Goal: Transaction & Acquisition: Purchase product/service

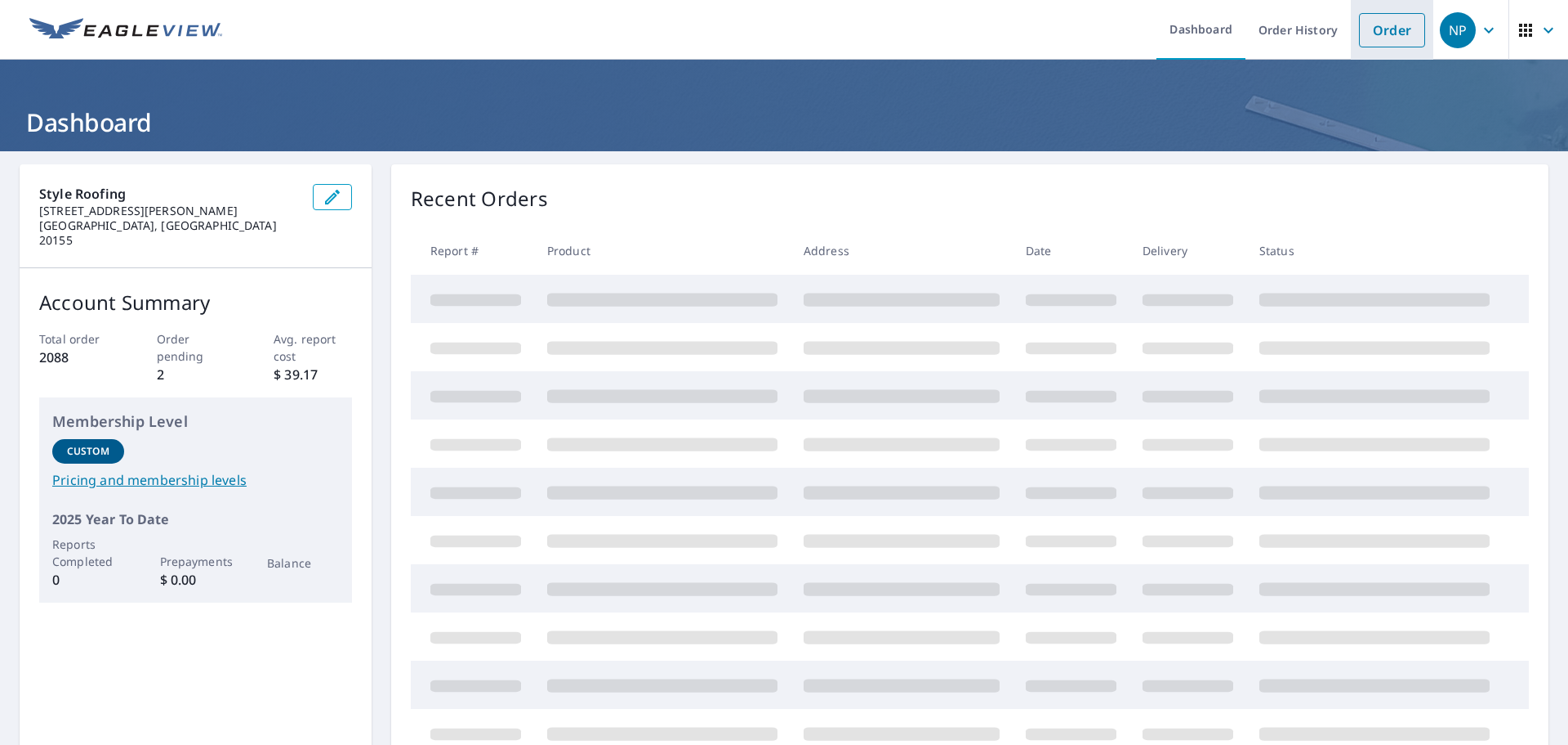
click at [1383, 20] on link "Order" at bounding box center [1392, 31] width 66 height 35
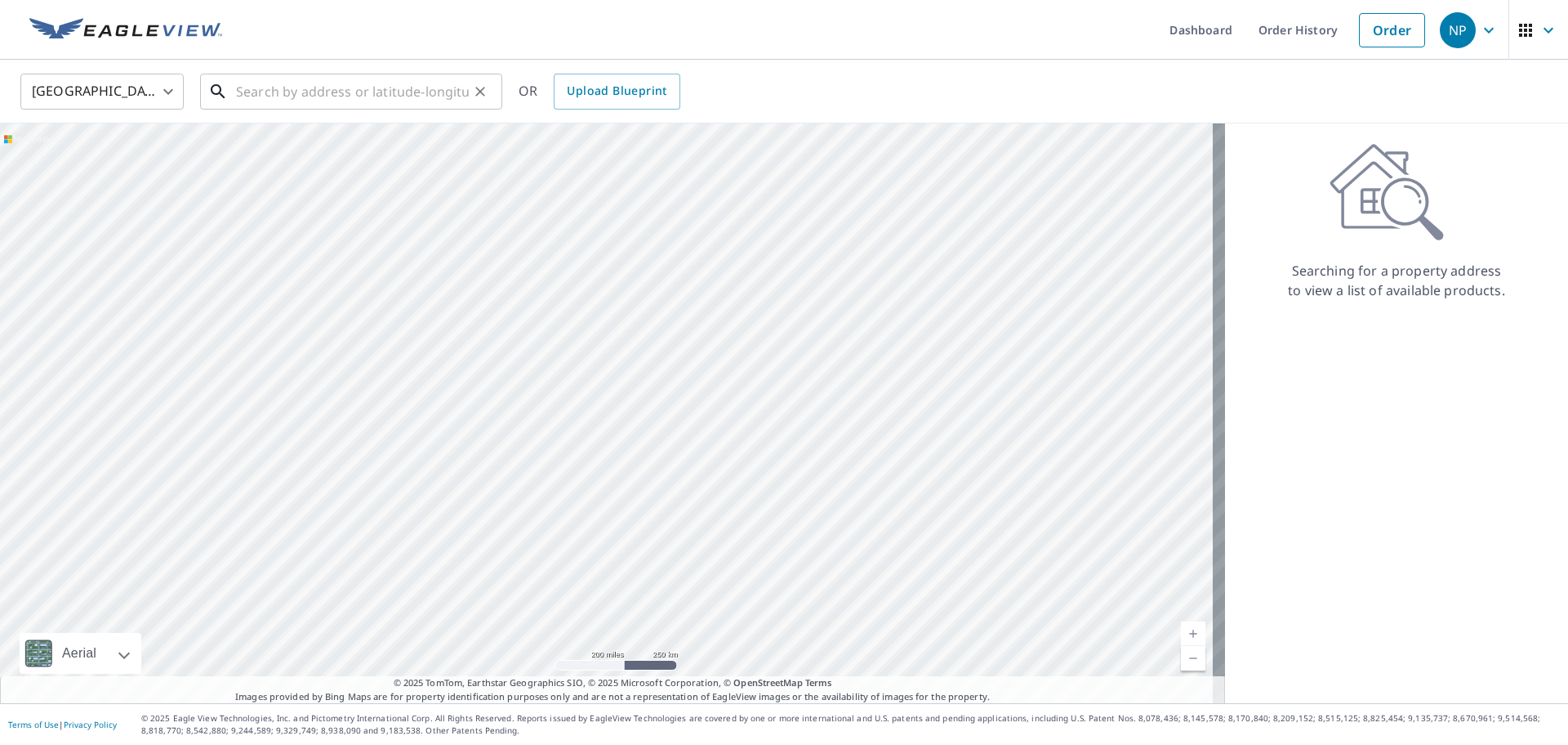
click at [274, 95] on input "text" at bounding box center [352, 91] width 233 height 46
paste input "[STREET_ADDRESS][PERSON_NAME]"
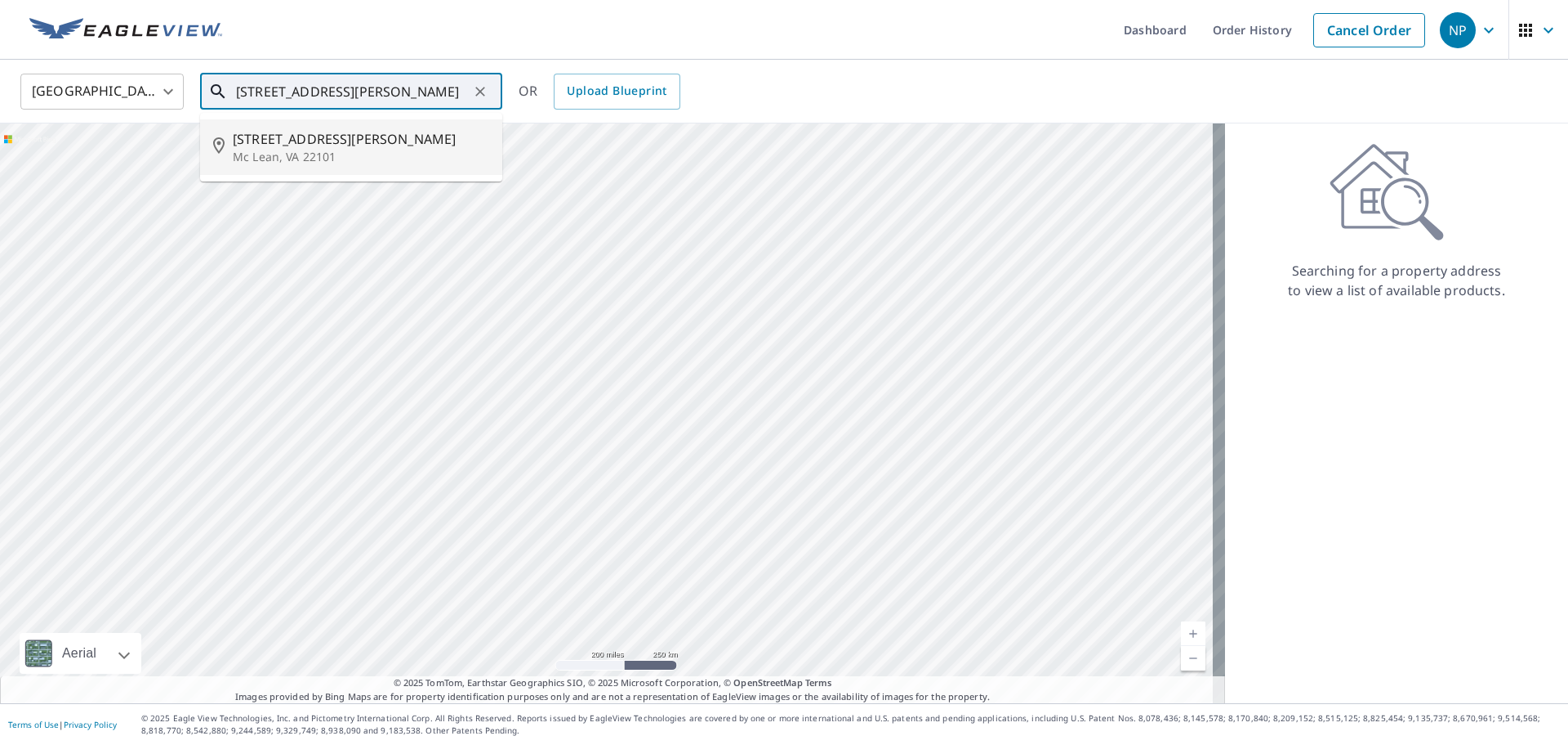
click at [319, 149] on p "Mc Lean, VA 22101" at bounding box center [361, 157] width 257 height 16
type input "[STREET_ADDRESS][PERSON_NAME][PERSON_NAME]"
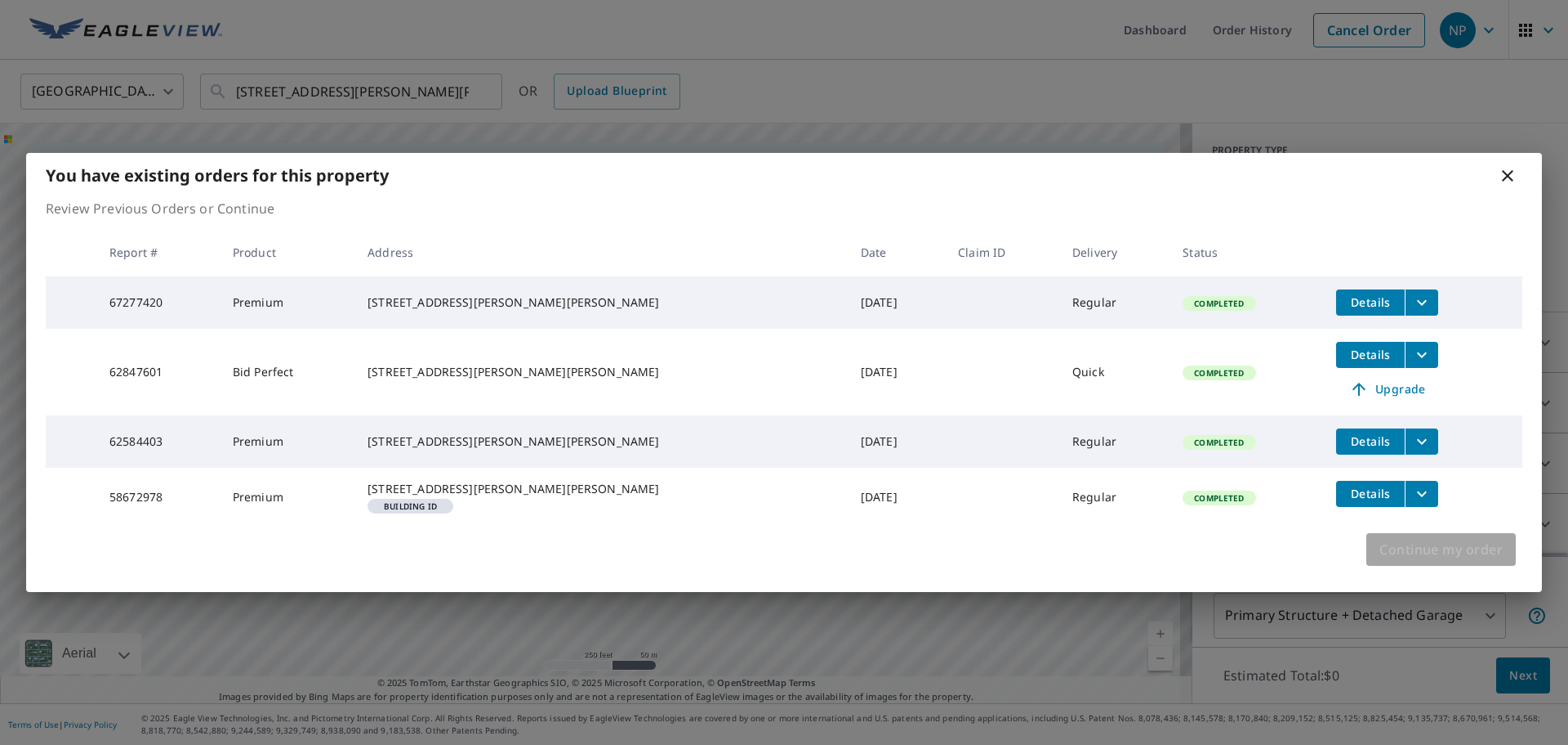
click at [1461, 561] on span "Continue my order" at bounding box center [1441, 550] width 123 height 23
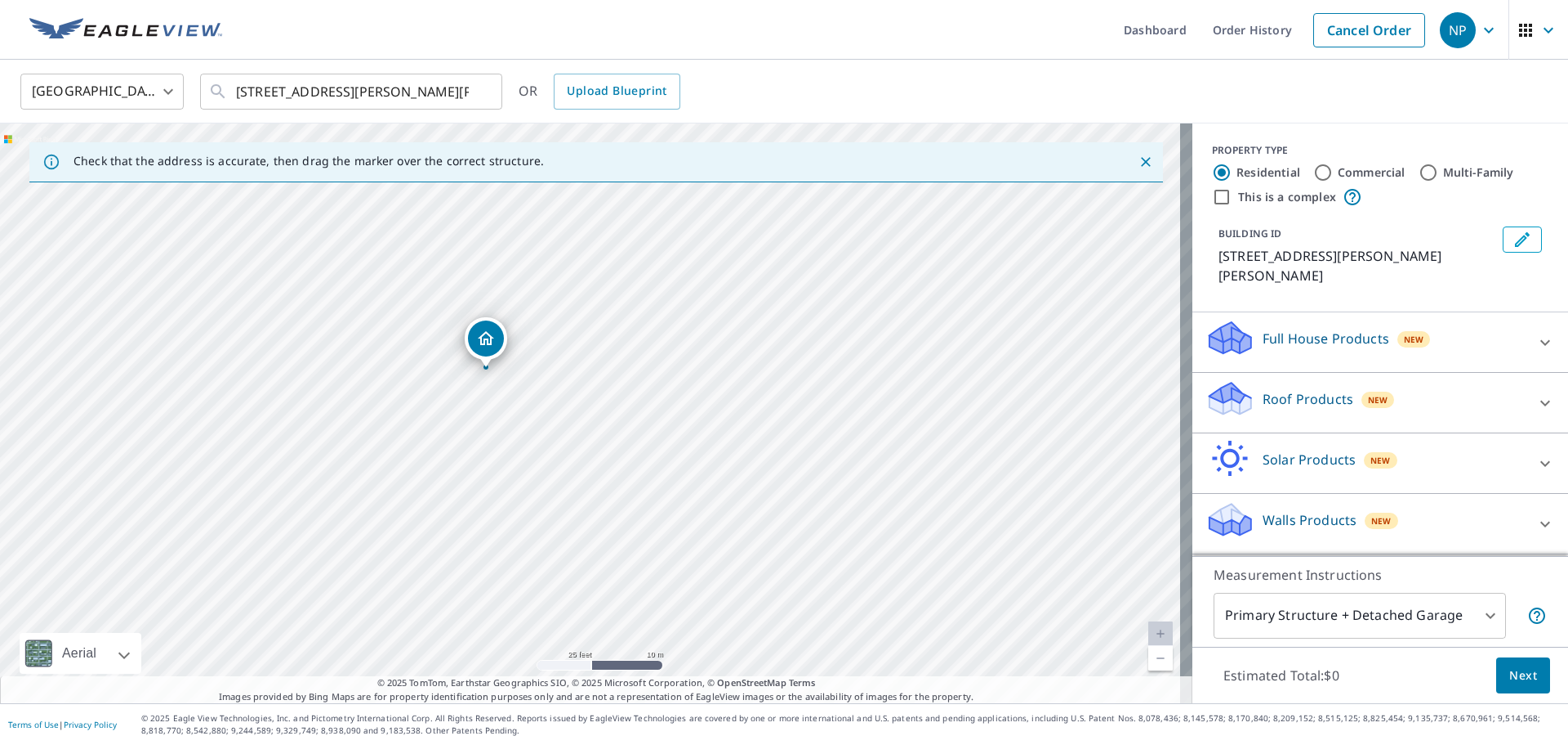
click at [1537, 397] on icon at bounding box center [1545, 402] width 19 height 19
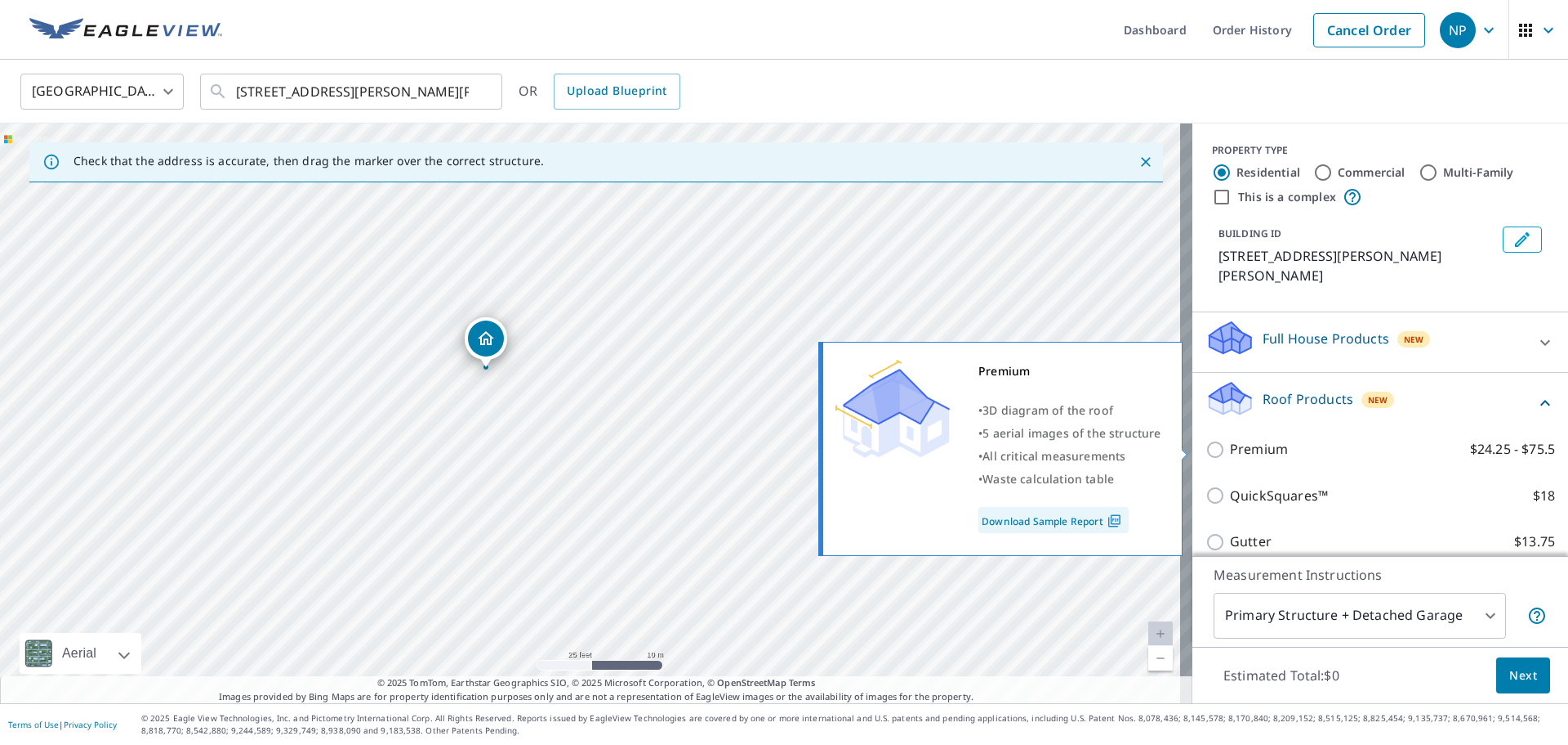
click at [1248, 450] on p "Premium" at bounding box center [1259, 449] width 58 height 20
click at [1230, 450] on input "Premium $24.25 - $75.5" at bounding box center [1217, 450] width 24 height 19
checkbox input "true"
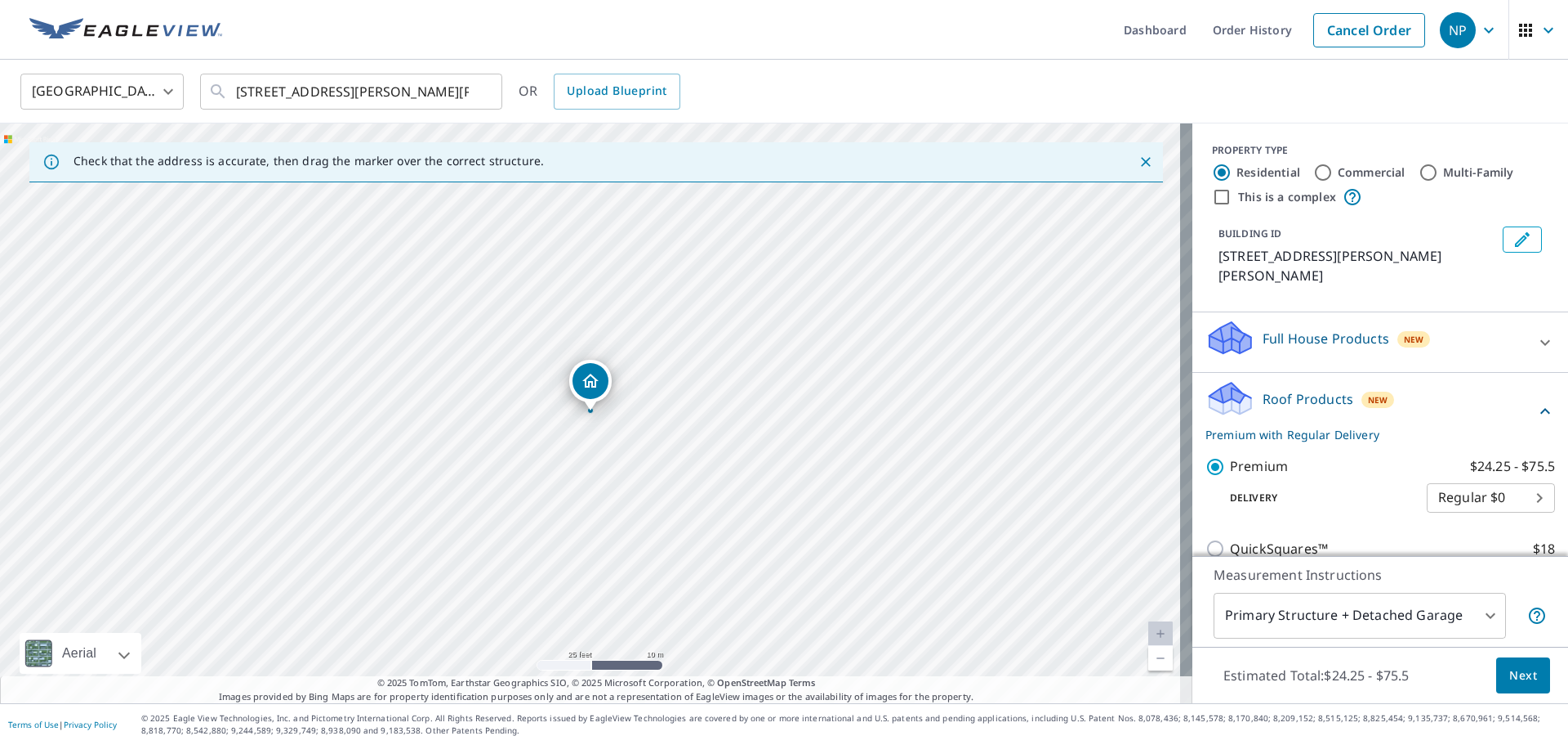
click at [1518, 675] on span "Next" at bounding box center [1523, 675] width 28 height 20
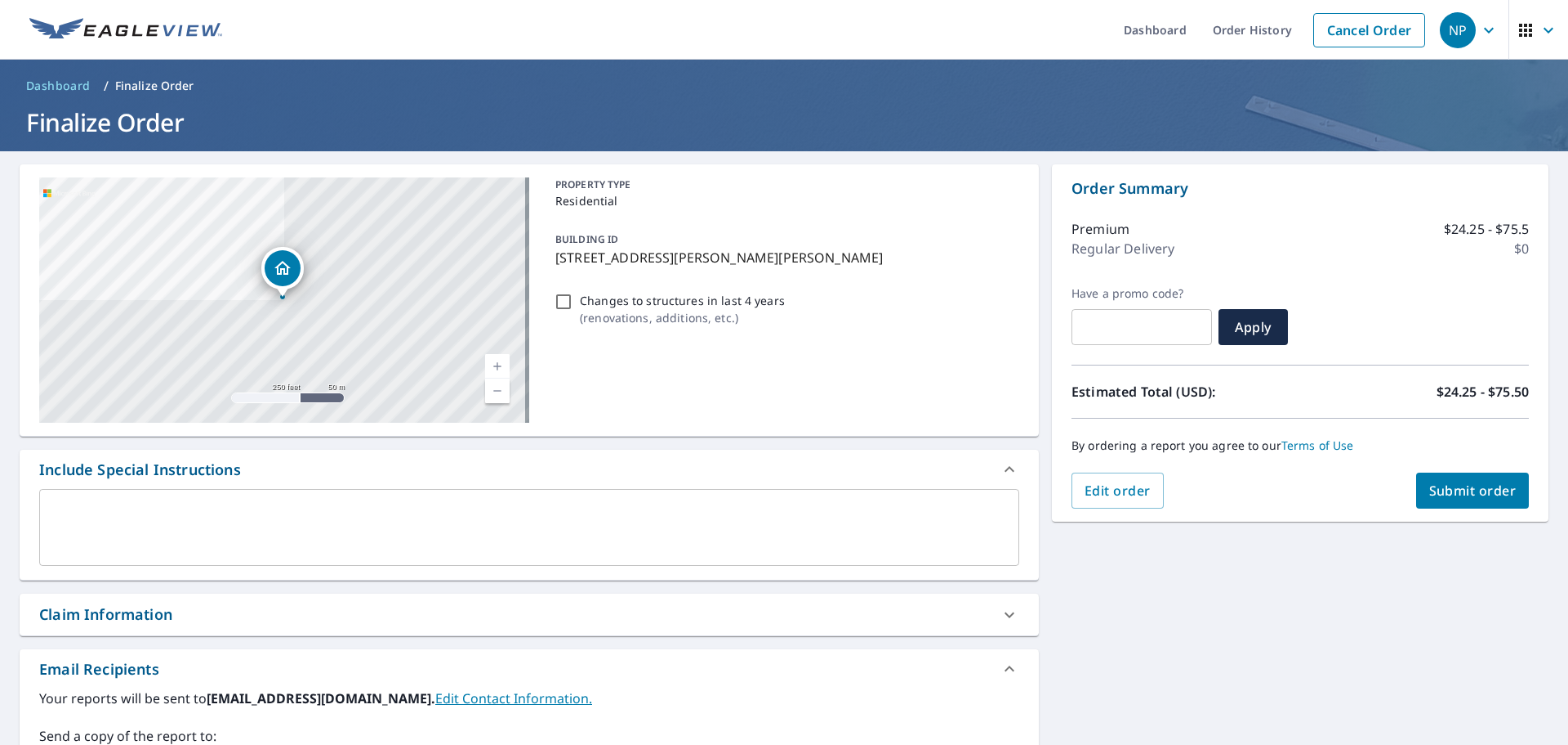
click at [1454, 493] on span "Submit order" at bounding box center [1473, 490] width 88 height 18
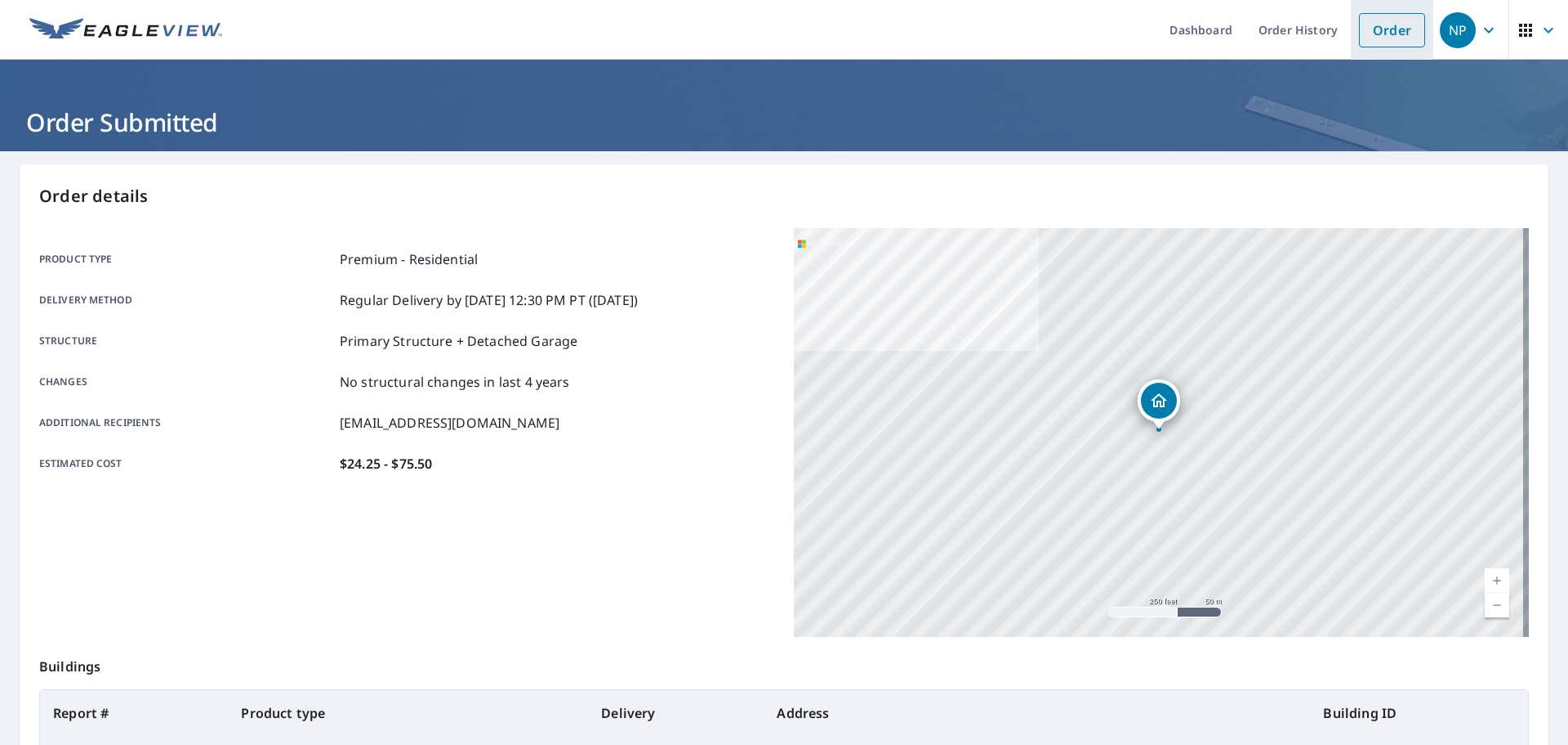
click at [1367, 38] on link "Order" at bounding box center [1392, 31] width 66 height 35
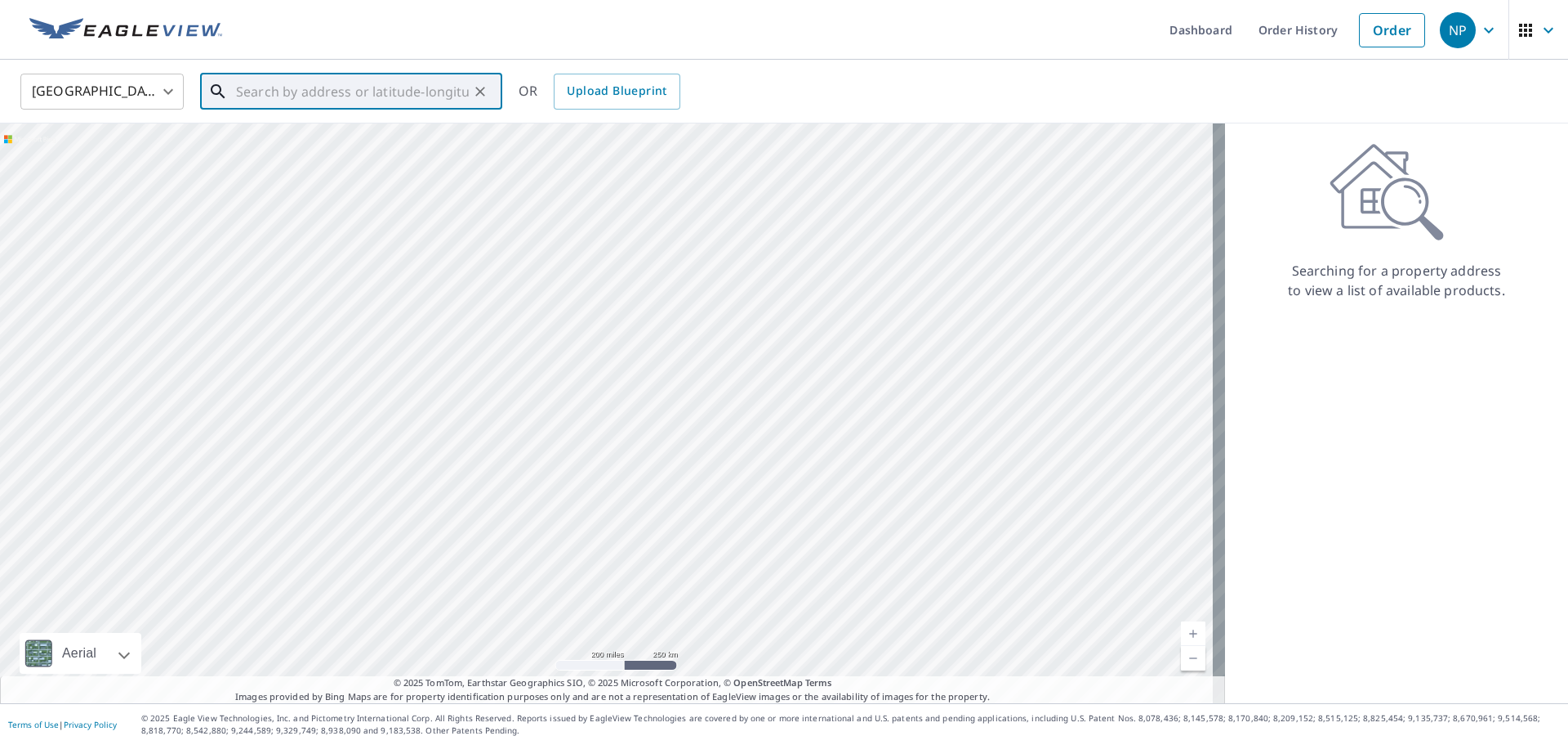
click at [366, 93] on input "text" at bounding box center [352, 91] width 233 height 46
type input "[STREET_ADDRESS][PERSON_NAME]"
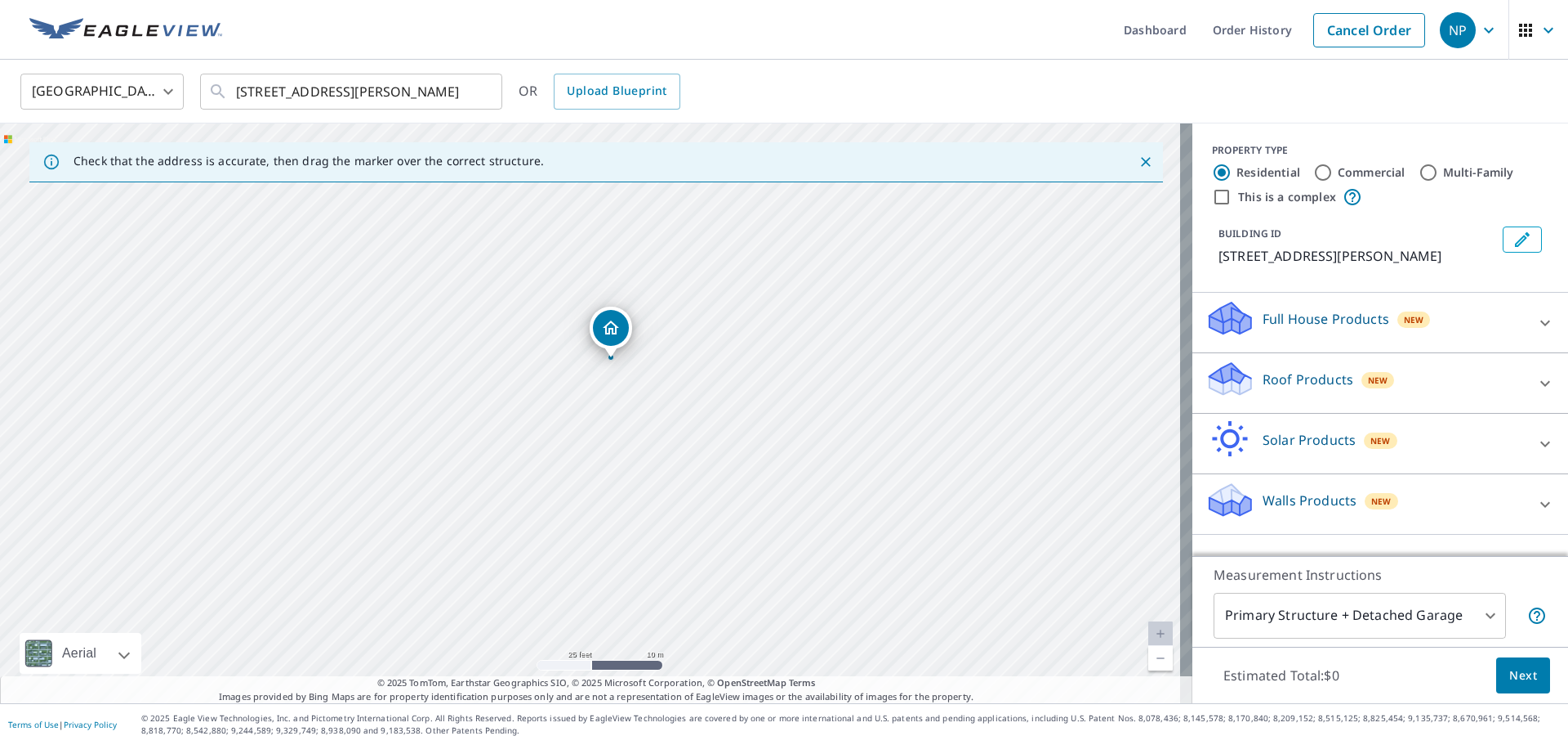
drag, startPoint x: 749, startPoint y: 422, endPoint x: 652, endPoint y: 479, distance: 112.5
click at [670, 487] on div "[STREET_ADDRESS][PERSON_NAME]" at bounding box center [596, 413] width 1193 height 579
click at [1537, 382] on icon at bounding box center [1545, 383] width 19 height 19
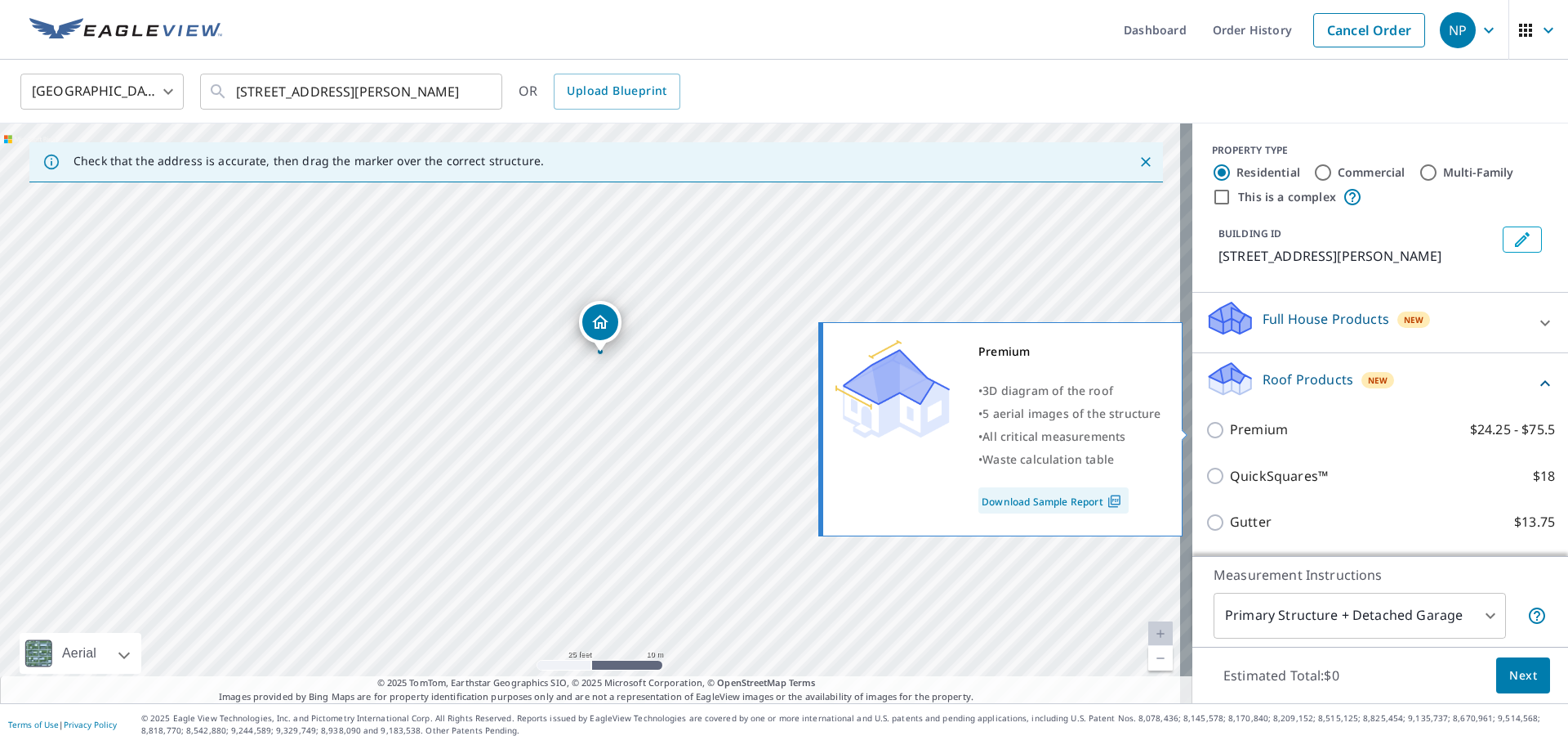
click at [1230, 435] on p "Premium" at bounding box center [1259, 429] width 58 height 20
click at [1219, 435] on input "Premium $24.25 - $75.5" at bounding box center [1217, 429] width 24 height 19
checkbox input "true"
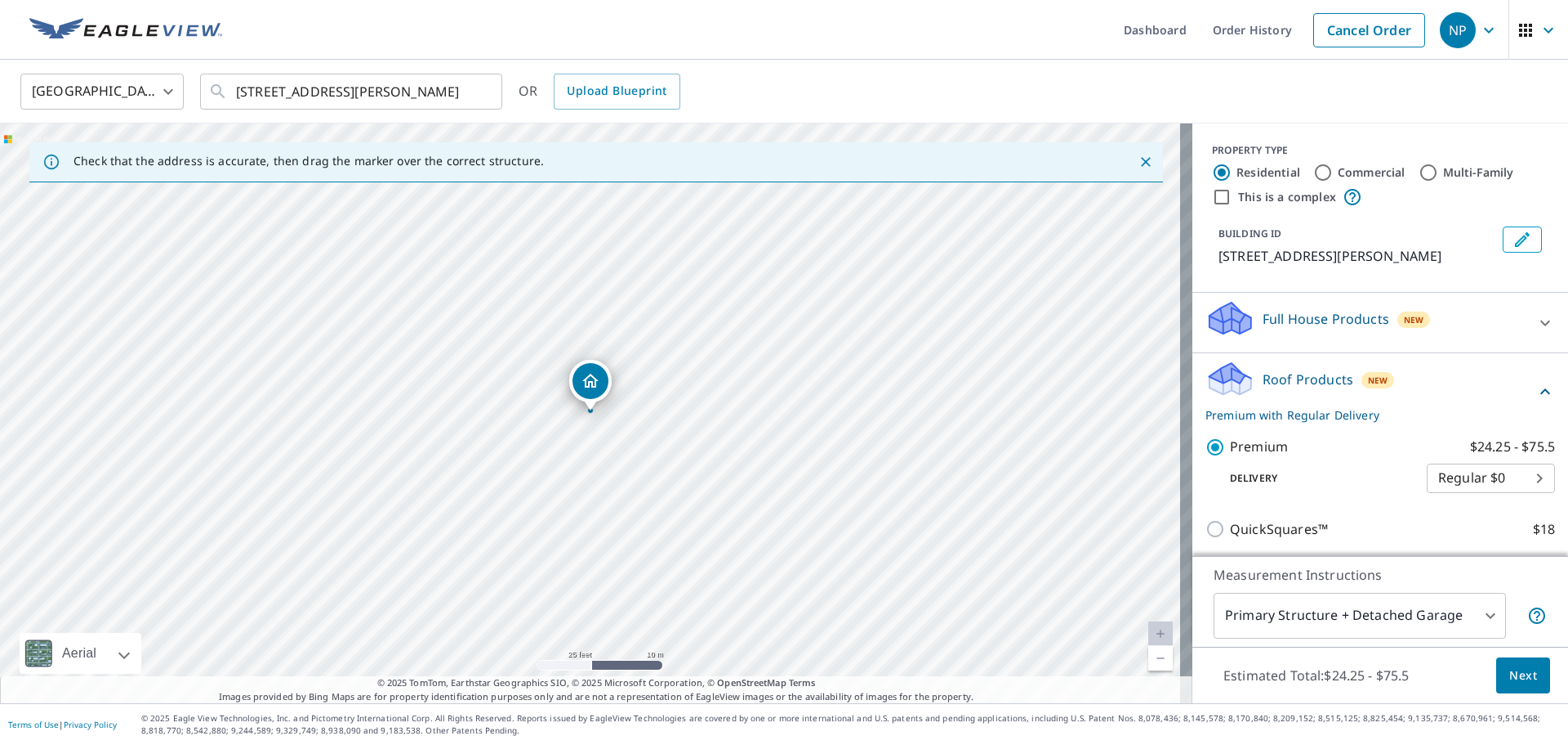
click at [1526, 677] on button "Next" at bounding box center [1524, 676] width 54 height 37
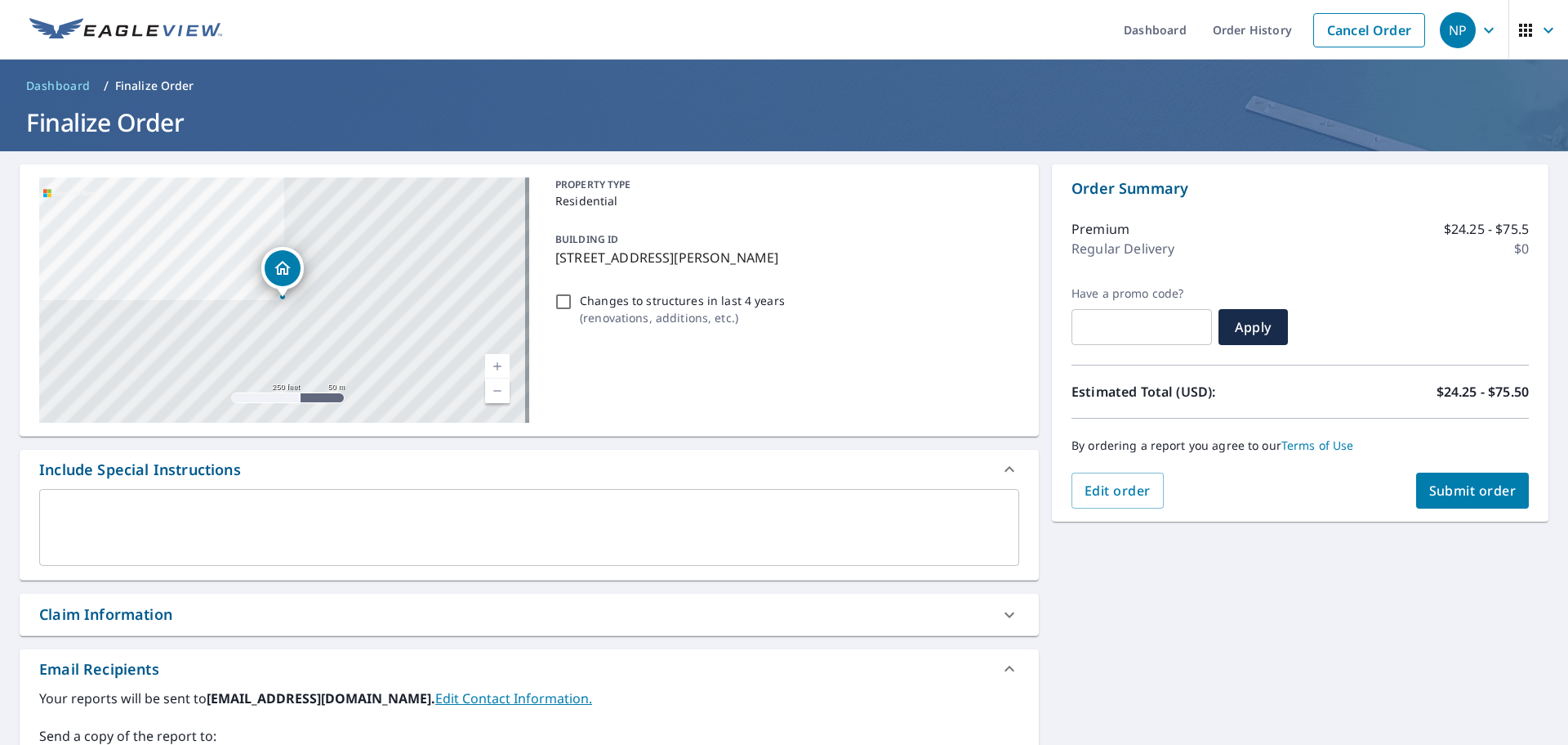
click at [1467, 479] on button "Submit order" at bounding box center [1473, 490] width 114 height 36
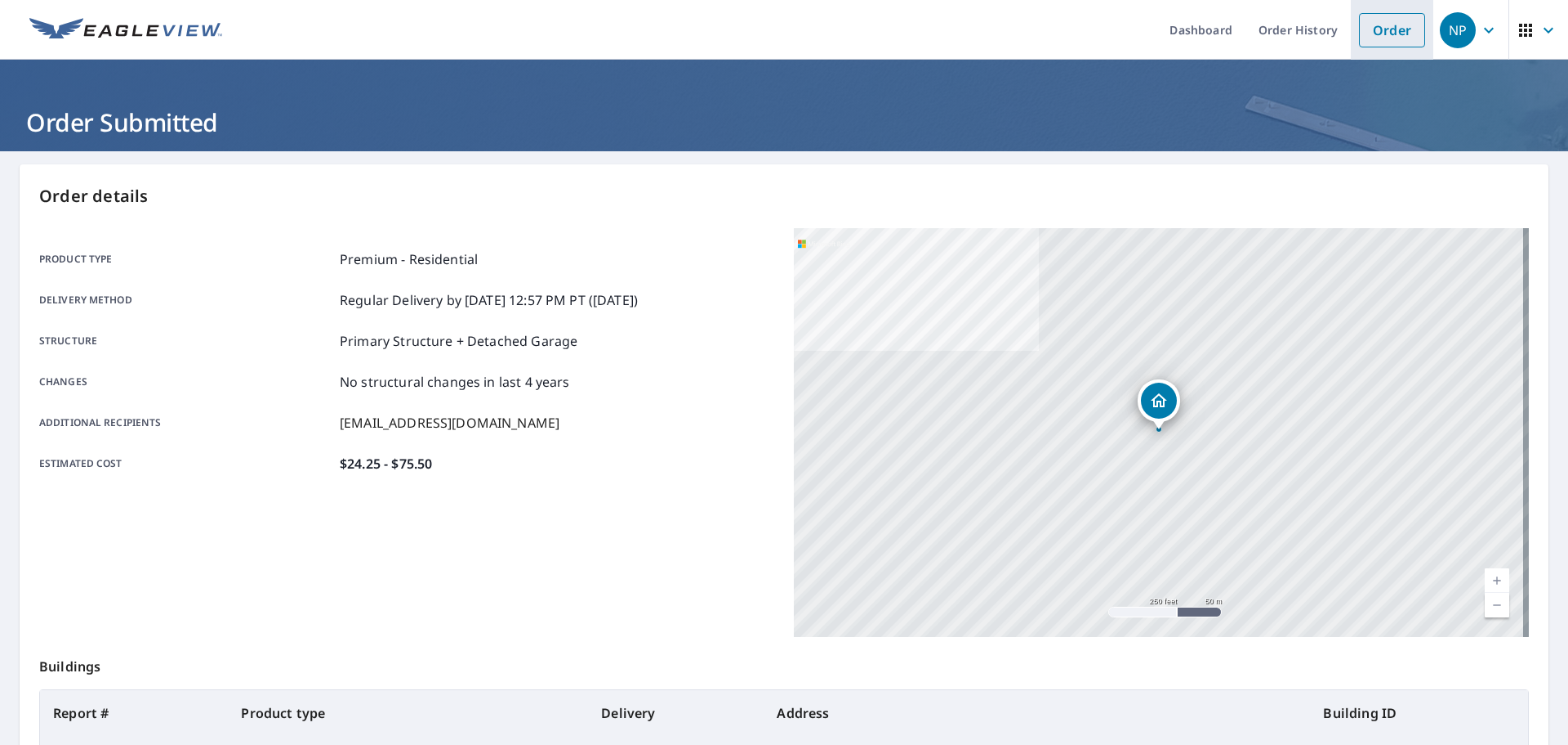
click at [1362, 31] on link "Order" at bounding box center [1392, 31] width 66 height 35
